Goal: Contribute content: Add original content to the website for others to see

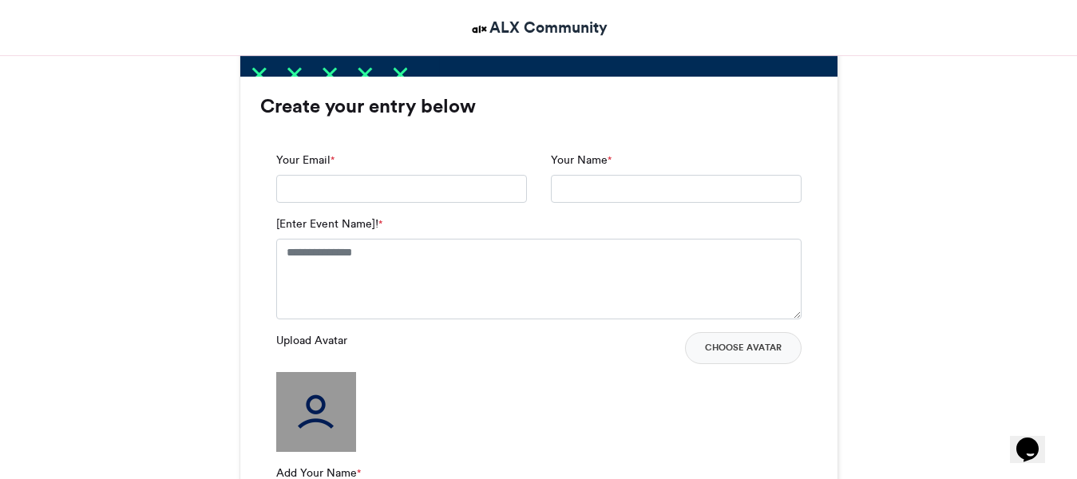
scroll to position [1038, 0]
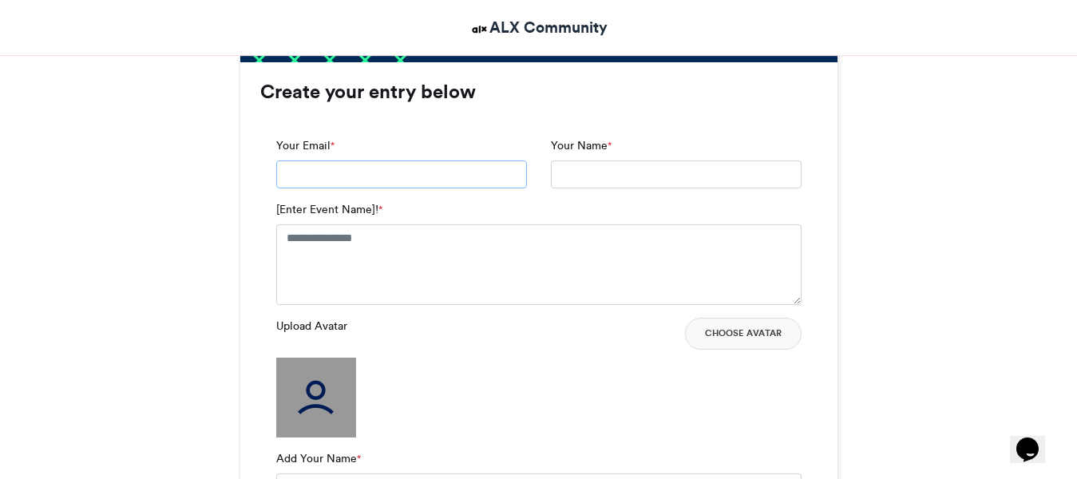
click at [403, 178] on input "Your Email *" at bounding box center [401, 175] width 251 height 29
type input "**********"
click at [573, 169] on input "Your Name *" at bounding box center [676, 175] width 251 height 29
type input "**********"
click at [363, 235] on textarea "[Enter Event Name]! *" at bounding box center [539, 264] width 526 height 80
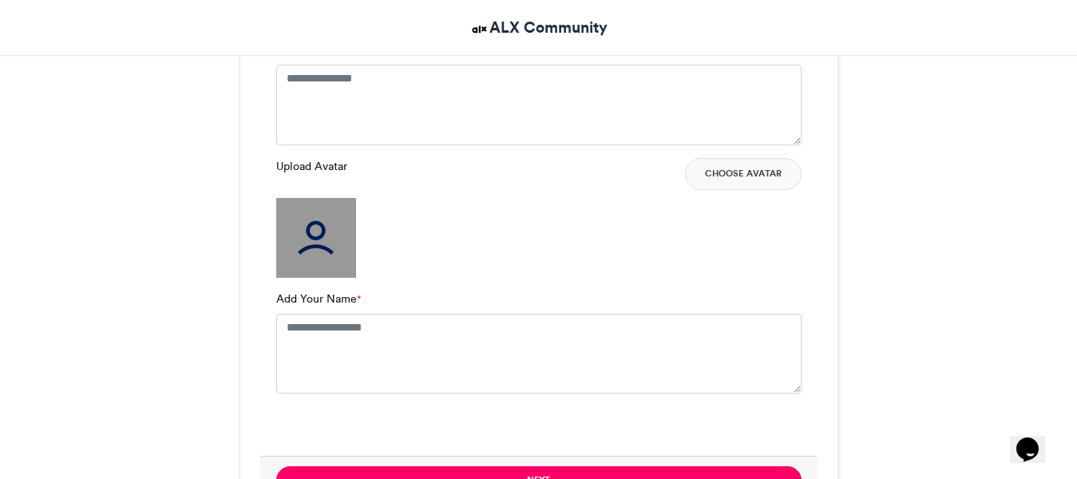
click at [514, 222] on div "Upload Avatar Choose Avatar" at bounding box center [539, 218] width 526 height 120
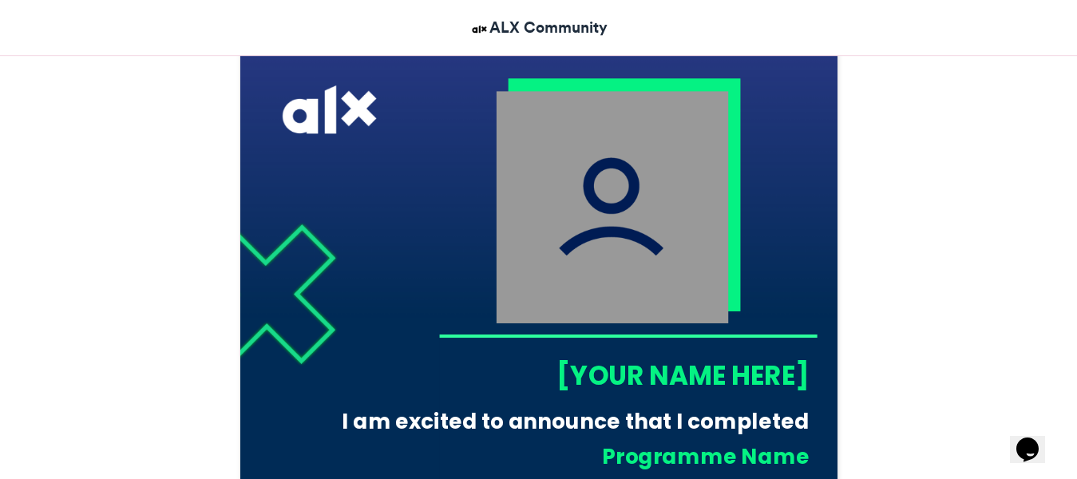
scroll to position [479, 0]
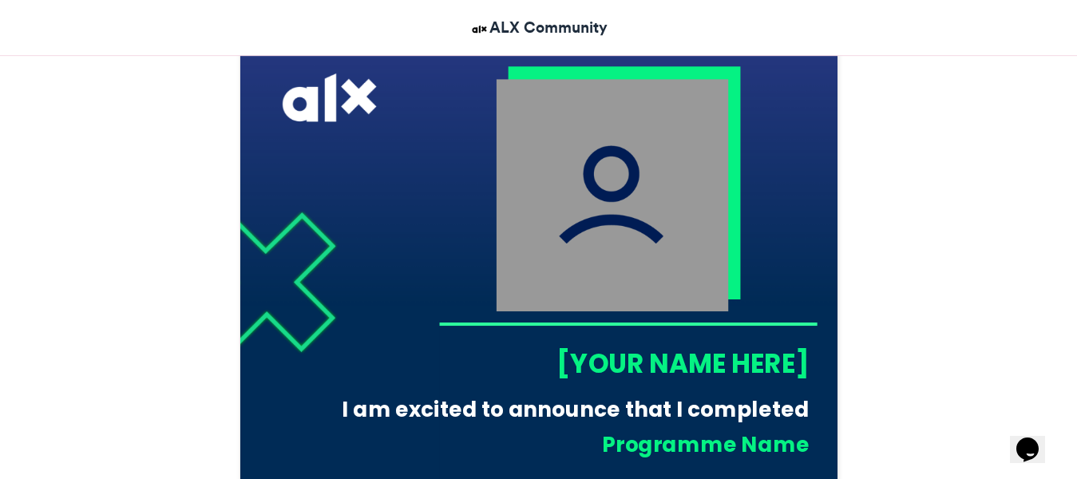
click at [709, 370] on div "[YOUR NAME HERE]" at bounding box center [623, 363] width 371 height 37
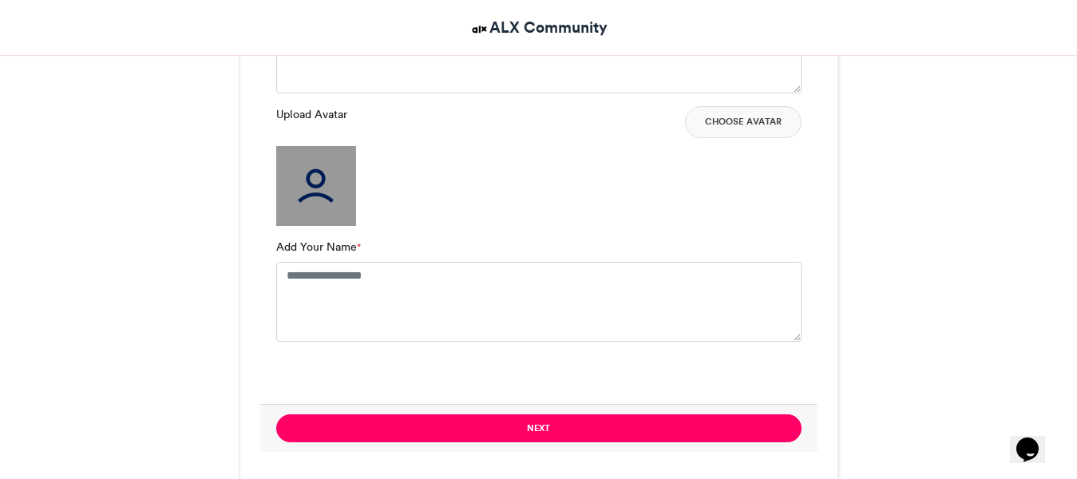
scroll to position [1278, 0]
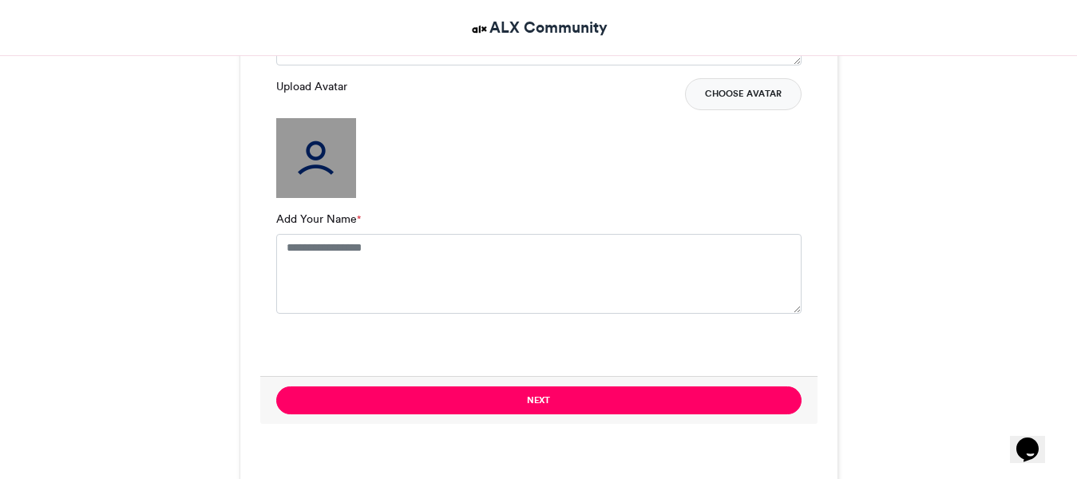
click at [724, 101] on button "Choose Avatar" at bounding box center [743, 94] width 117 height 32
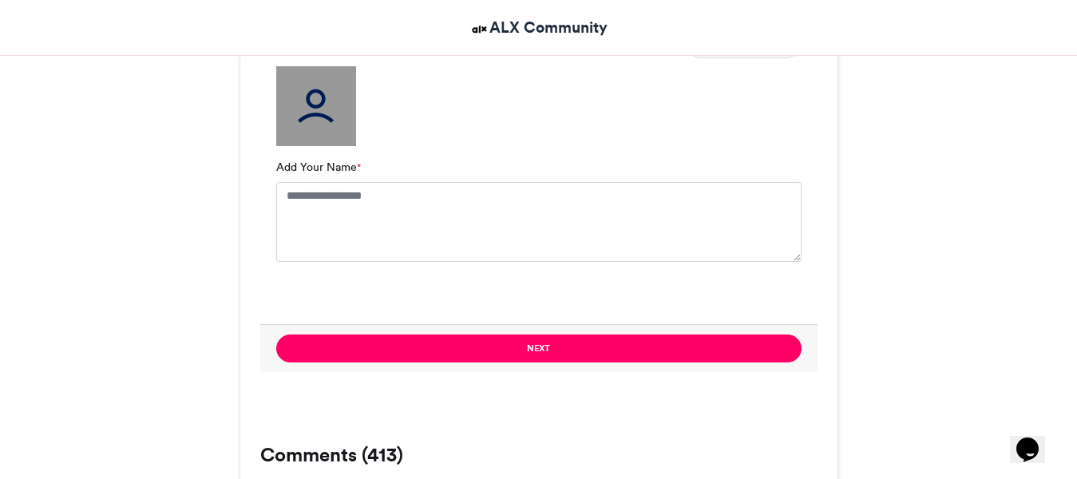
scroll to position [1358, 0]
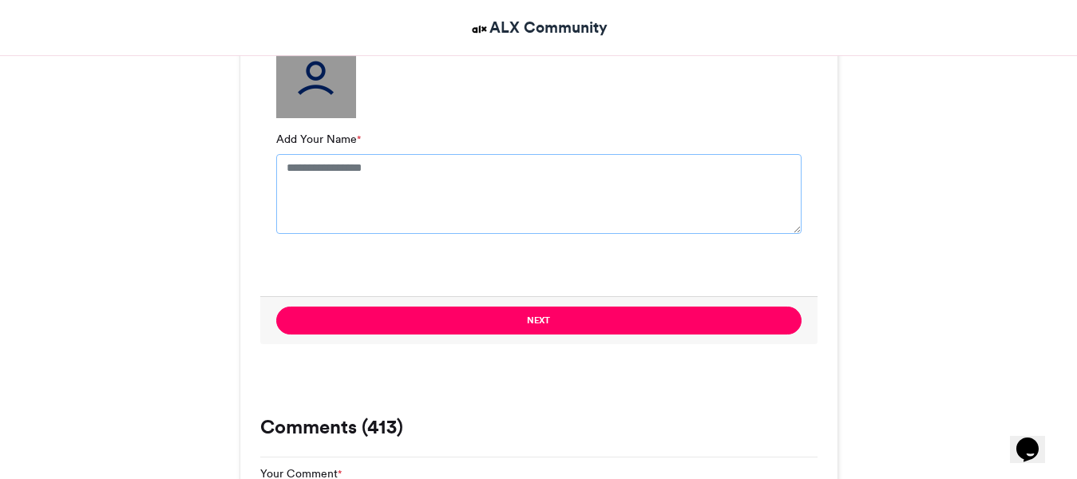
click at [384, 170] on textarea "Add Your Name *" at bounding box center [539, 194] width 526 height 80
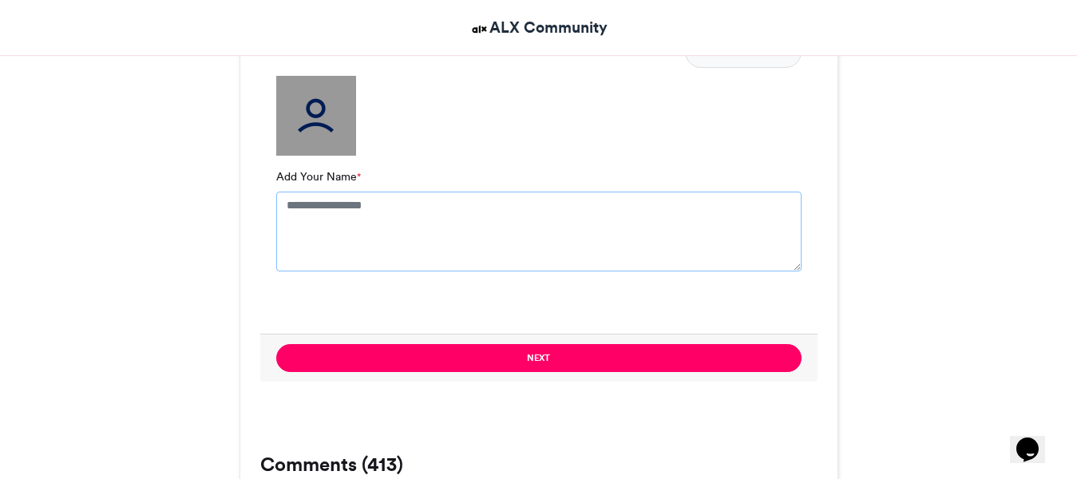
scroll to position [1438, 0]
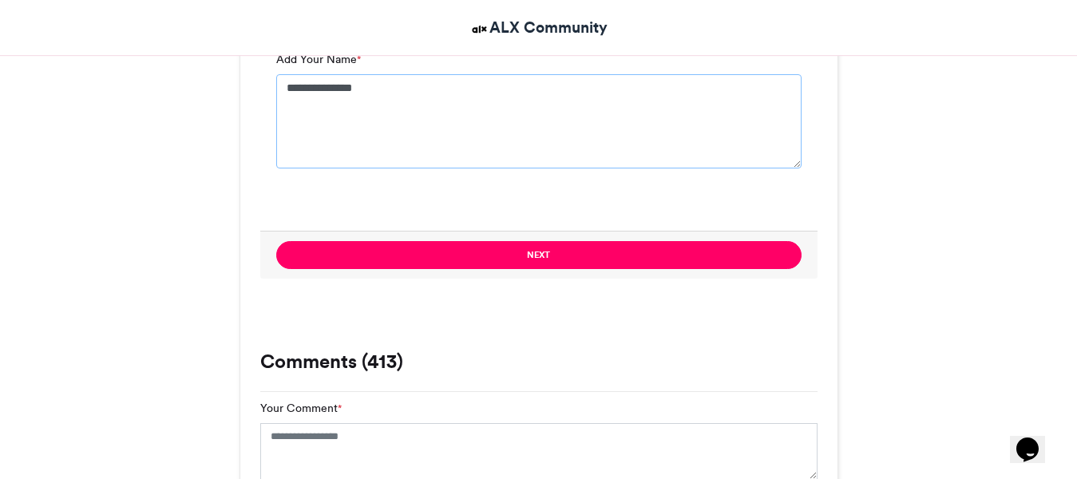
type textarea "**********"
click at [423, 186] on div at bounding box center [539, 198] width 526 height 34
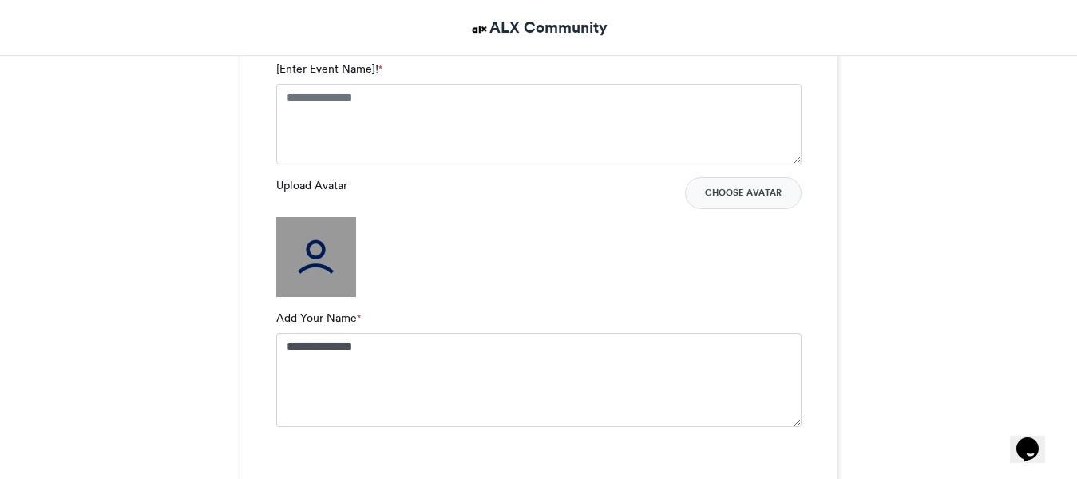
scroll to position [1118, 0]
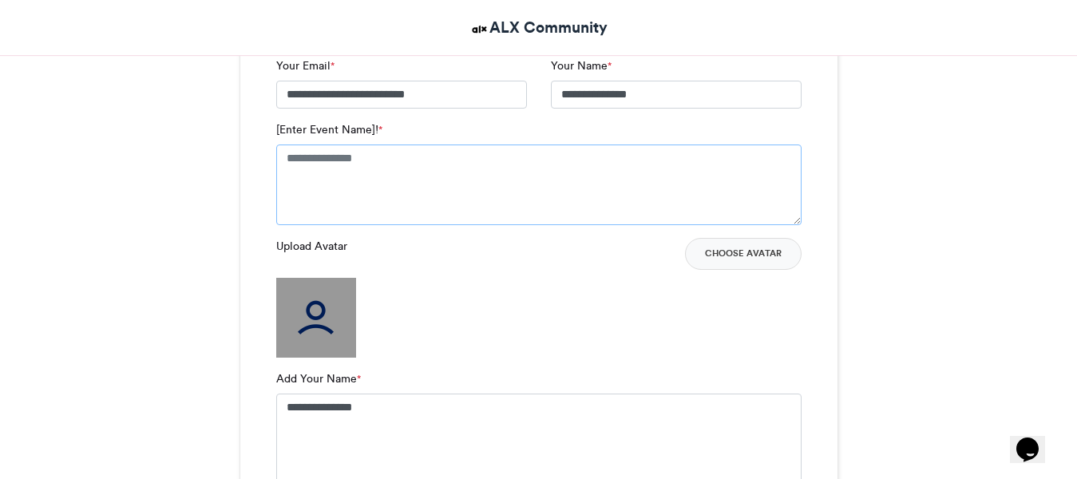
click at [375, 171] on textarea "[Enter Event Name]! *" at bounding box center [539, 185] width 526 height 80
click at [415, 169] on textarea "[Enter Event Name]! *" at bounding box center [539, 185] width 526 height 80
paste textarea "**********"
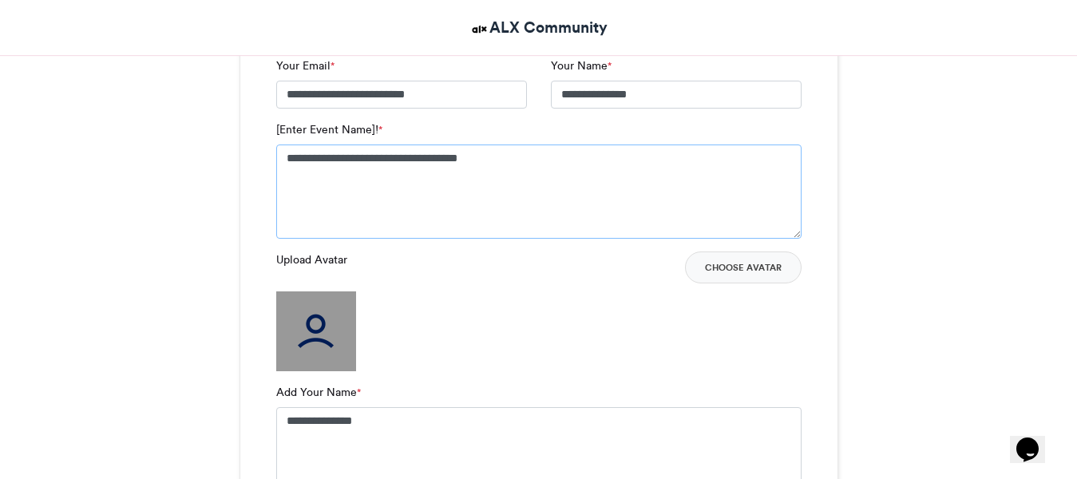
type textarea "**********"
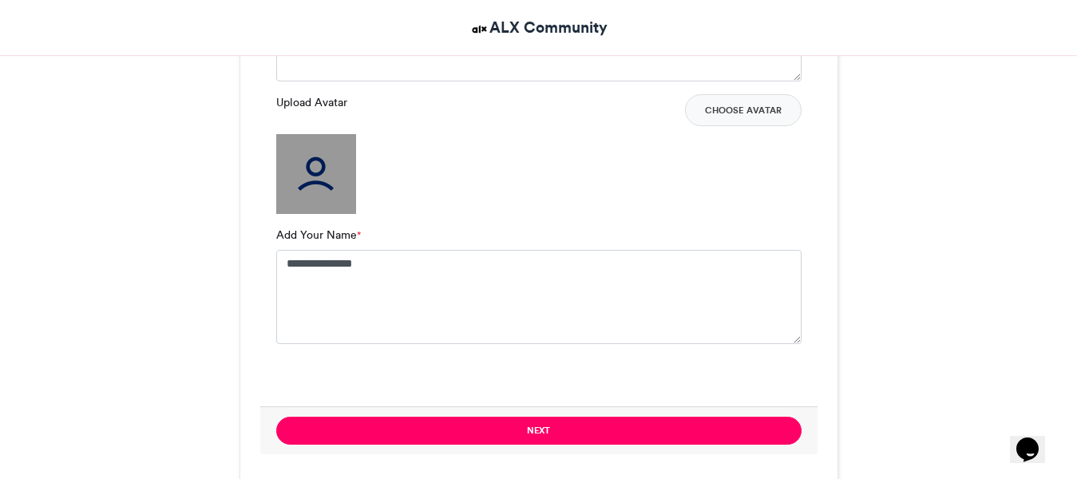
scroll to position [1278, 0]
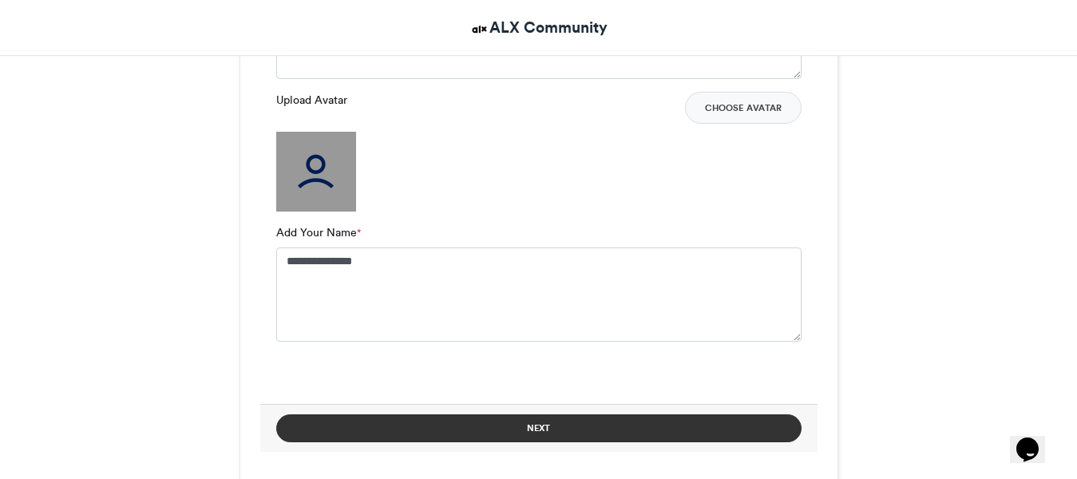
click at [643, 421] on button "Next" at bounding box center [539, 429] width 526 height 28
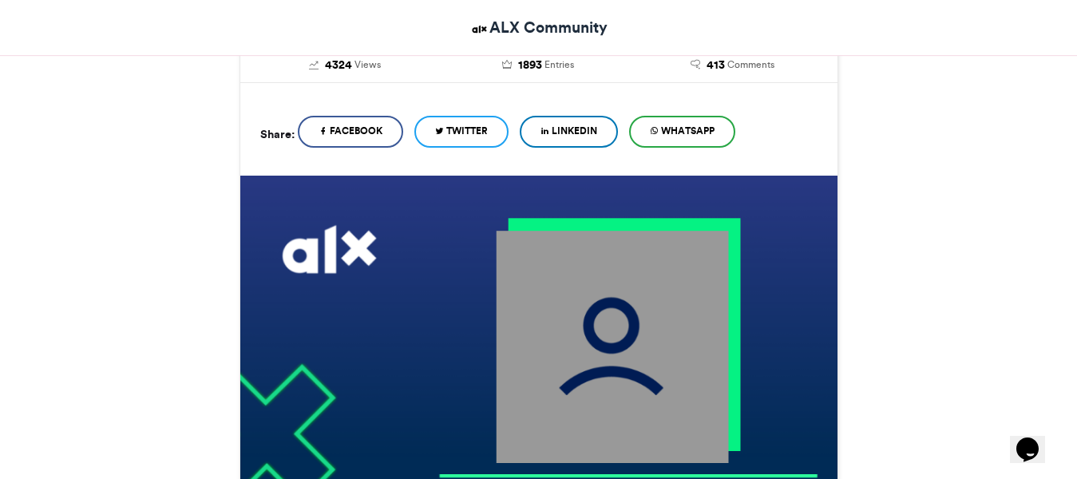
scroll to position [319, 0]
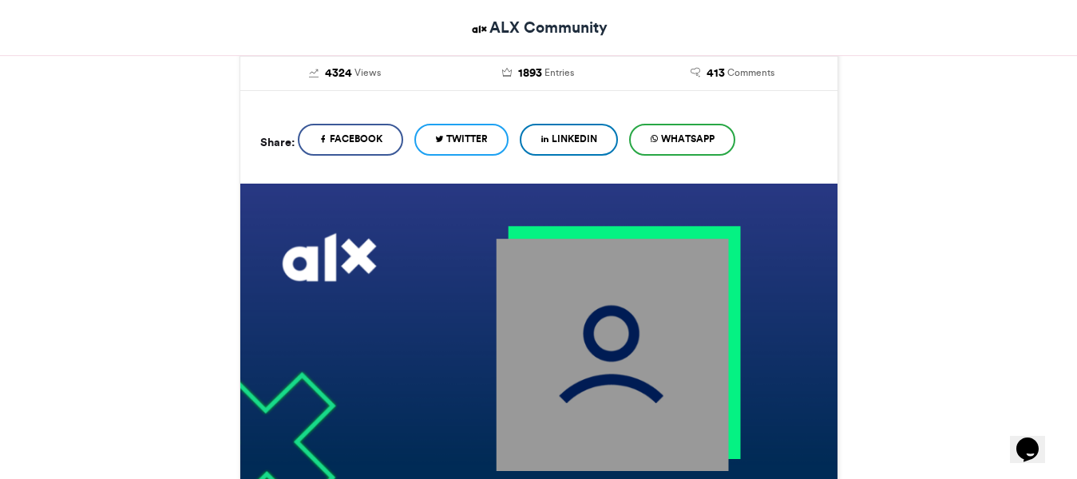
click at [581, 150] on link "LinkedIn" at bounding box center [569, 140] width 98 height 32
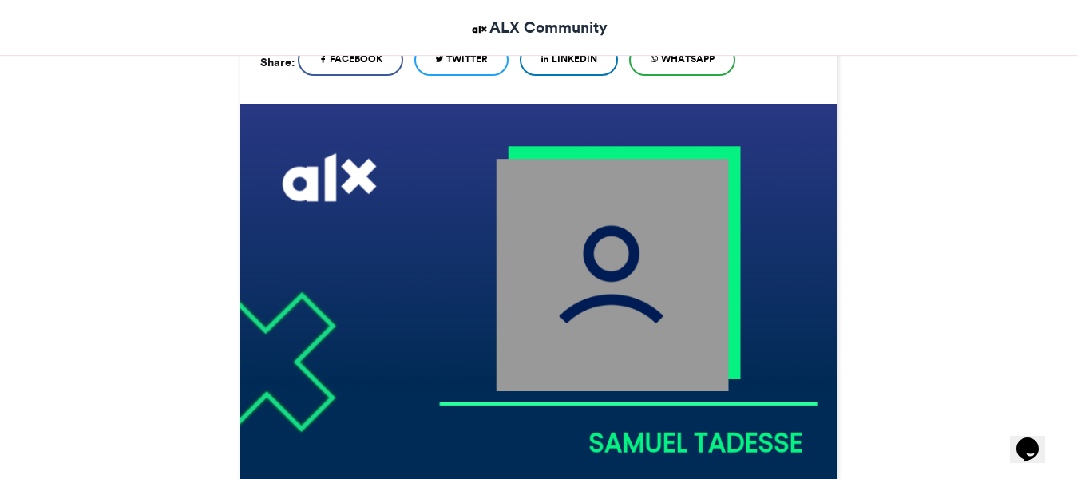
drag, startPoint x: 493, startPoint y: 65, endPoint x: 449, endPoint y: 92, distance: 51.2
click at [449, 92] on div "Share: Facebook Twitter LinkedIn WhatsApp" at bounding box center [538, 57] width 597 height 93
click at [473, 61] on span "Twitter" at bounding box center [467, 59] width 42 height 14
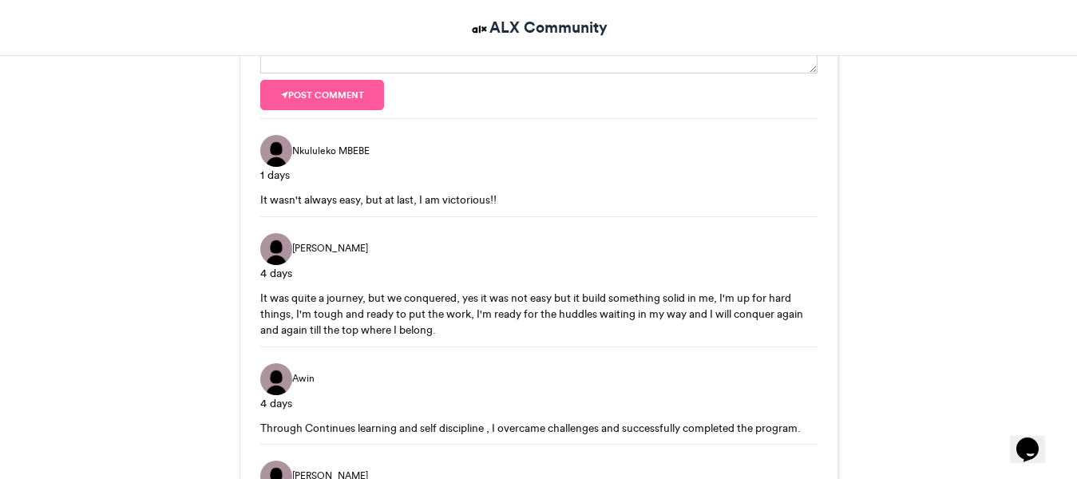
scroll to position [1278, 0]
